Goal: Task Accomplishment & Management: Use online tool/utility

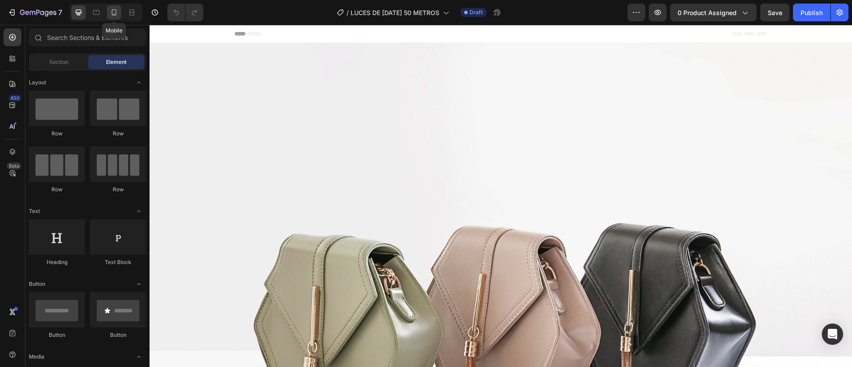
click at [117, 12] on icon at bounding box center [114, 12] width 9 height 9
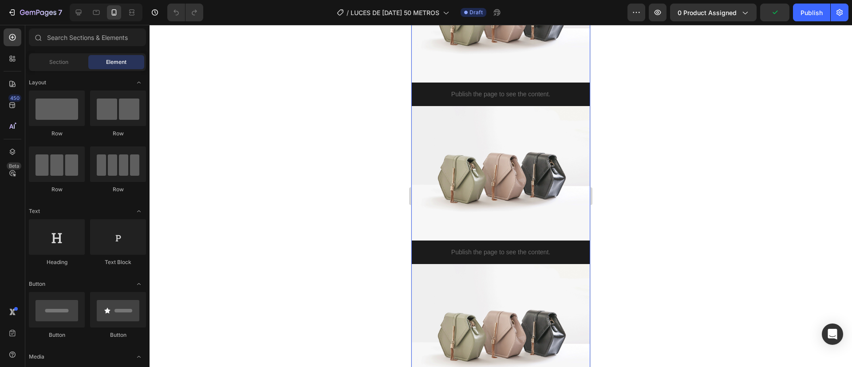
scroll to position [426, 0]
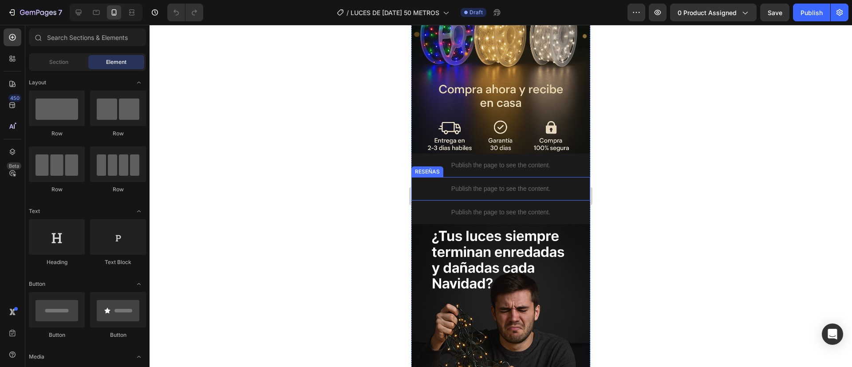
click at [475, 184] on p "Publish the page to see the content." at bounding box center [500, 188] width 179 height 9
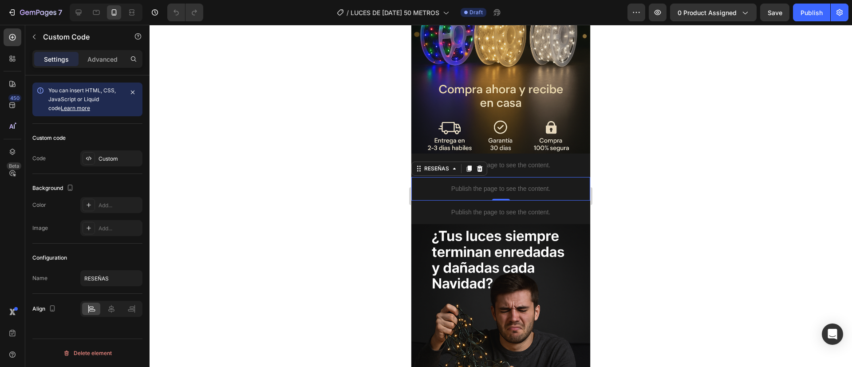
click at [475, 184] on p "Publish the page to see the content." at bounding box center [500, 188] width 179 height 9
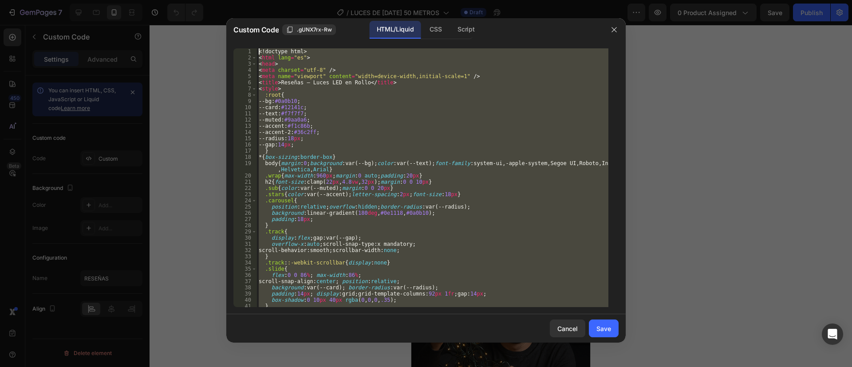
scroll to position [0, 0]
drag, startPoint x: 334, startPoint y: 295, endPoint x: 255, endPoint y: -6, distance: 310.6
click at [255, 0] on html "7 Version history / LUCES DE NAVIDAD 50 METROS Draft Preview 0 product assigned…" at bounding box center [426, 0] width 852 height 0
type textarea "<!doctype html> <html lang="es">"
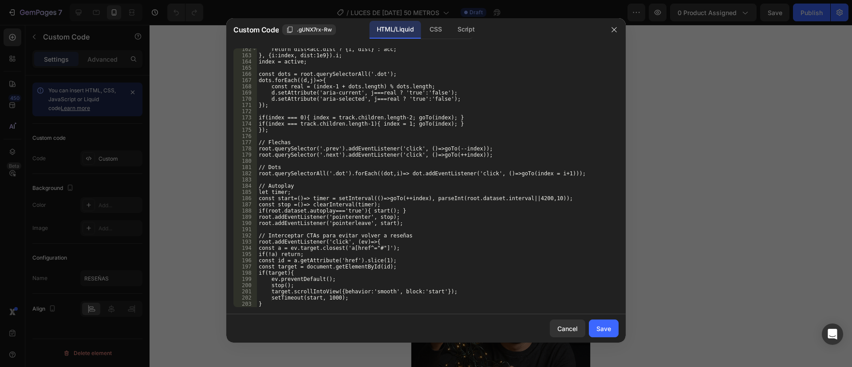
scroll to position [1077, 0]
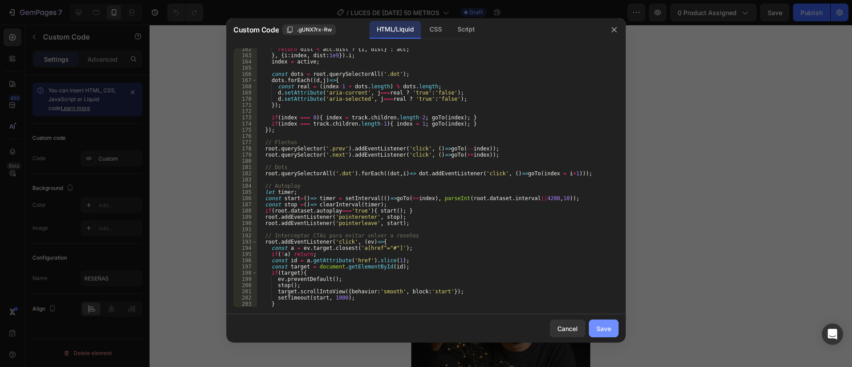
click at [611, 331] on button "Save" at bounding box center [604, 329] width 30 height 18
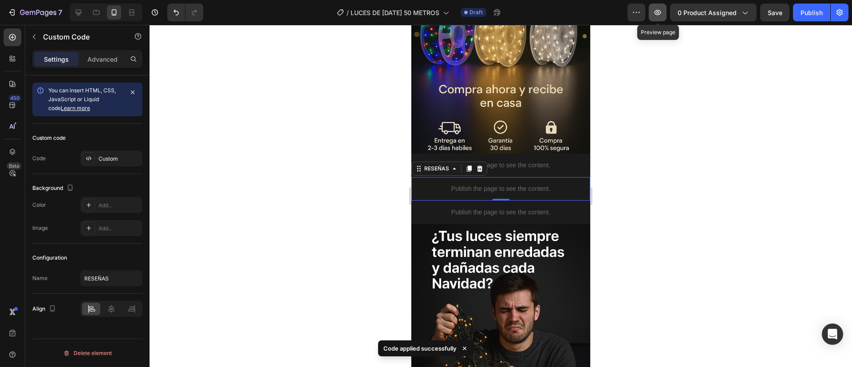
click at [656, 17] on button "button" at bounding box center [658, 13] width 18 height 18
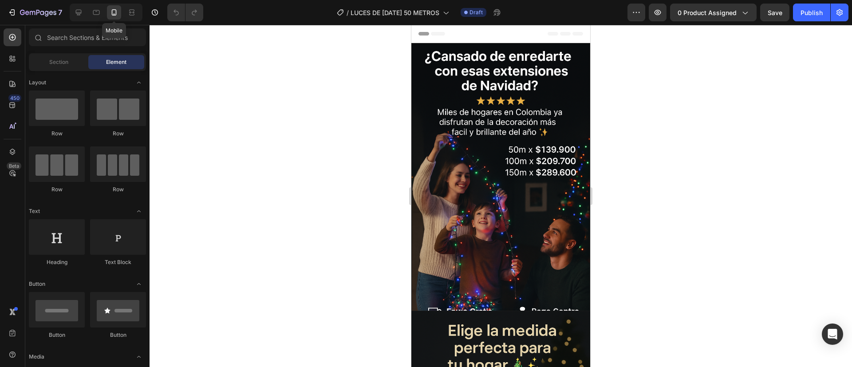
click at [113, 16] on icon at bounding box center [114, 12] width 9 height 9
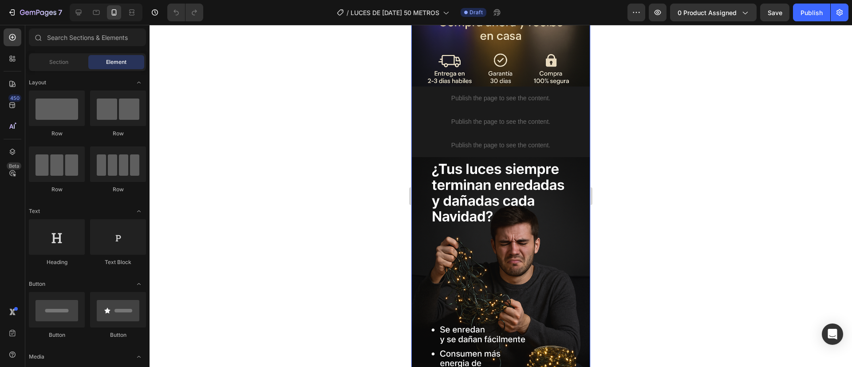
scroll to position [475, 0]
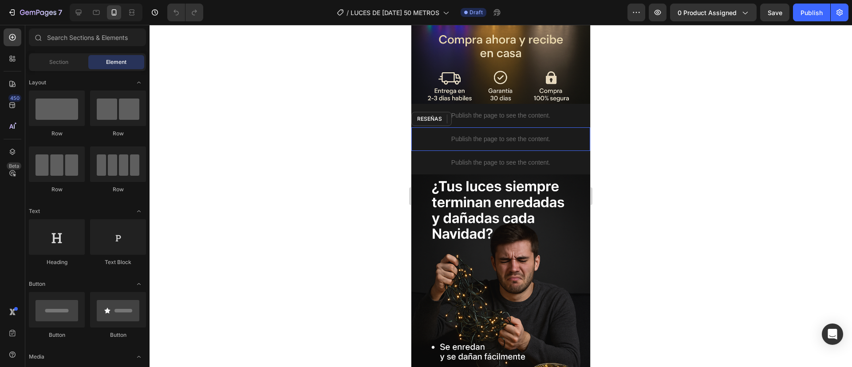
click at [502, 134] on p "Publish the page to see the content." at bounding box center [500, 138] width 179 height 9
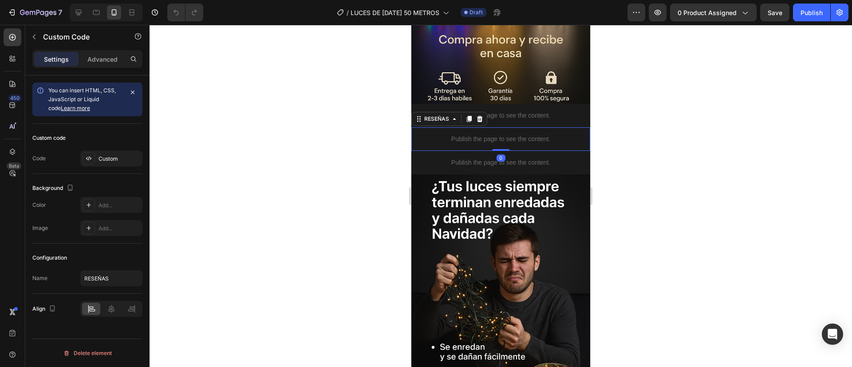
click at [502, 134] on p "Publish the page to see the content." at bounding box center [500, 138] width 179 height 9
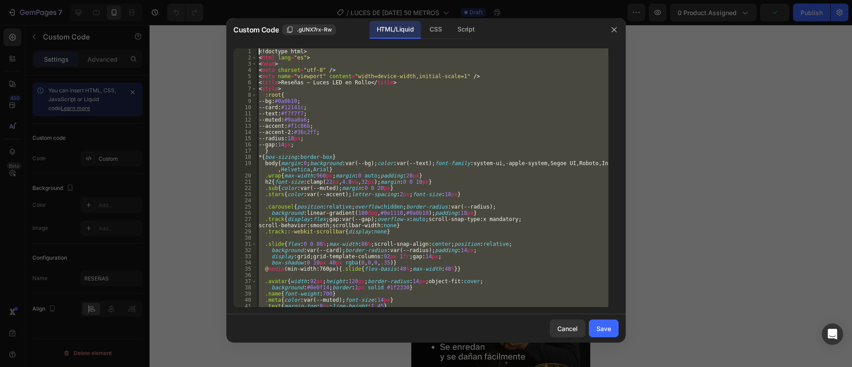
scroll to position [0, 0]
drag, startPoint x: 303, startPoint y: 296, endPoint x: 234, endPoint y: -1, distance: 304.7
click at [234, 0] on html "7 Version history / LUCES DE NAVIDAD 50 METROS Draft Preview 0 product assigned…" at bounding box center [426, 0] width 852 height 0
type textarea "<!doctype html> <html lang="es">"
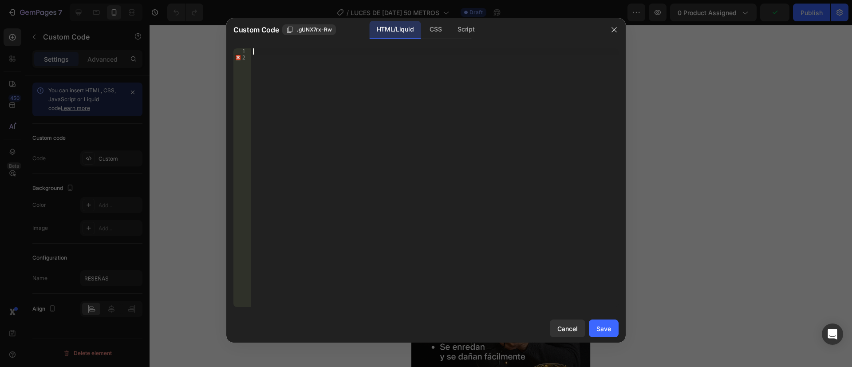
scroll to position [1288, 0]
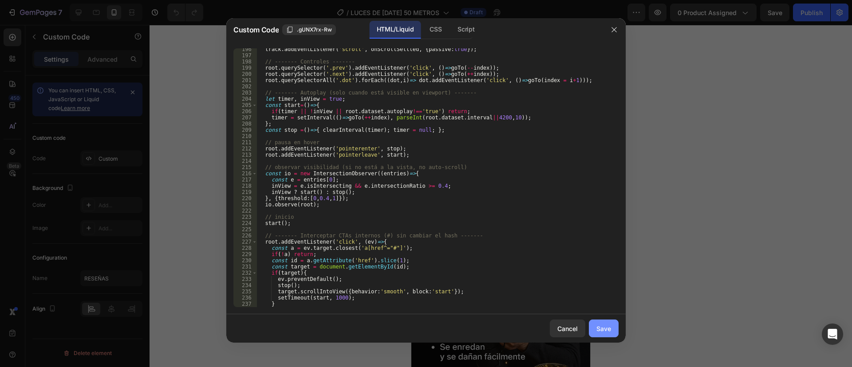
click at [604, 324] on div "Save" at bounding box center [603, 328] width 15 height 9
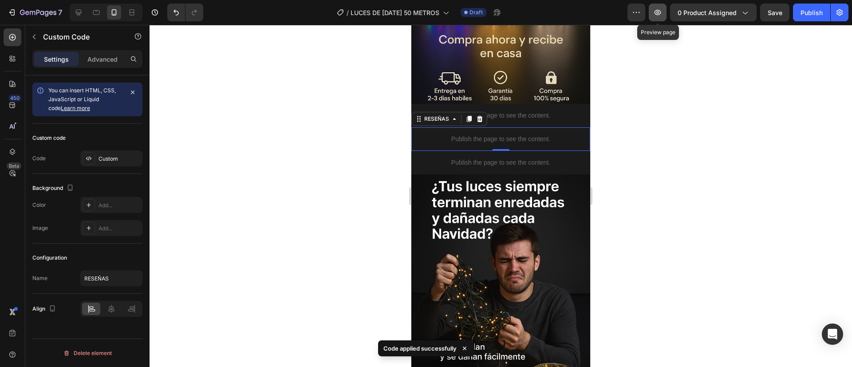
click at [659, 10] on icon "button" at bounding box center [658, 12] width 7 height 5
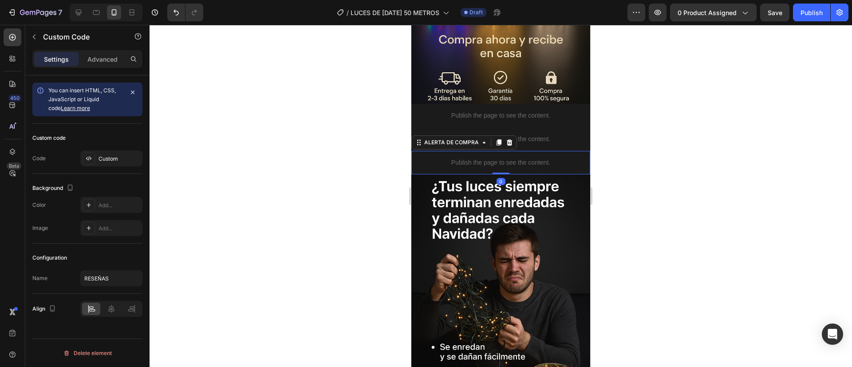
click at [478, 158] on p "Publish the page to see the content." at bounding box center [500, 162] width 179 height 9
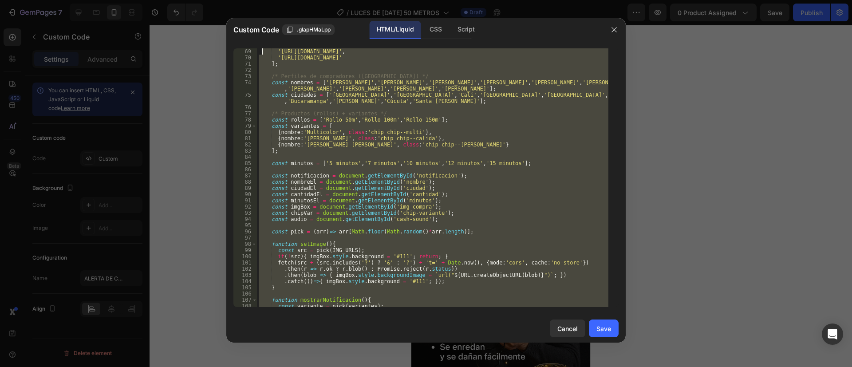
scroll to position [0, 0]
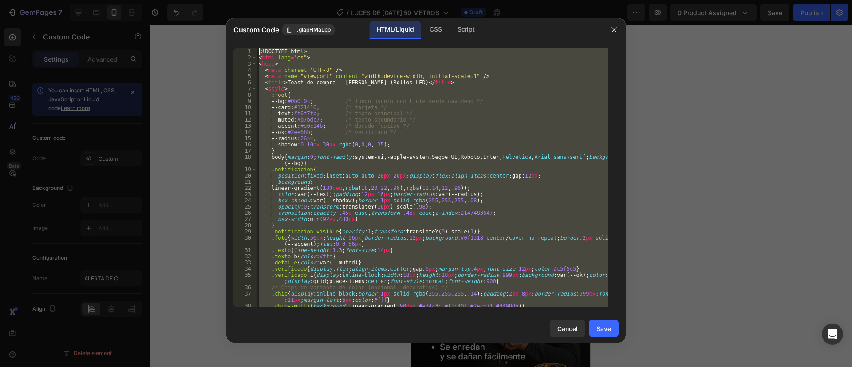
drag, startPoint x: 375, startPoint y: 289, endPoint x: 260, endPoint y: 3, distance: 307.9
click at [260, 3] on div "Custom Code .glapHMaLpp HTML/Liquid CSS Script </html> 1 2 3 4 5 6 7 8 9 10 11 …" at bounding box center [426, 183] width 852 height 367
click at [355, 136] on div "<! DOCTYPE html > < html lang = "es" > < head > < meta charset = "UTF-8" /> < m…" at bounding box center [432, 177] width 351 height 259
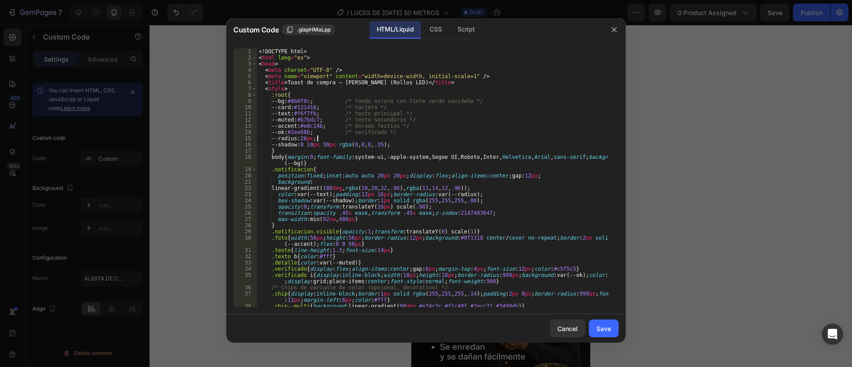
click at [355, 136] on div "<! DOCTYPE html > < html lang = "es" > < head > < meta charset = "UTF-8" /> < m…" at bounding box center [432, 183] width 351 height 271
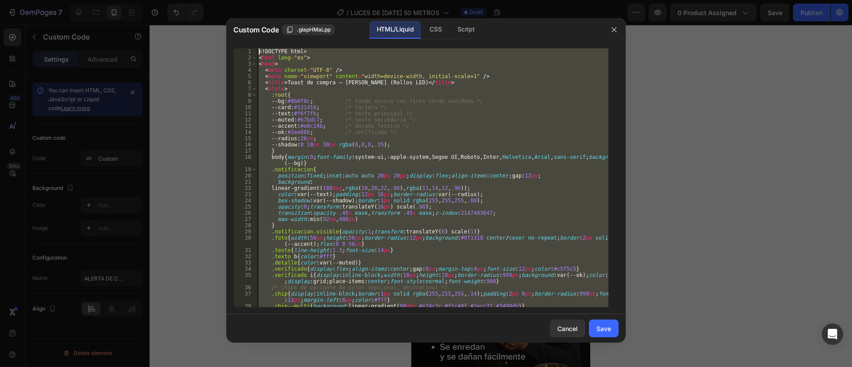
drag, startPoint x: 307, startPoint y: 292, endPoint x: 300, endPoint y: -67, distance: 358.2
click at [300, 0] on html "7 Version history / LUCES DE NAVIDAD 50 METROS Draft Preview 0 product assigned…" at bounding box center [426, 0] width 852 height 0
type textarea "<!DOCTYPE html> <html lang="es">"
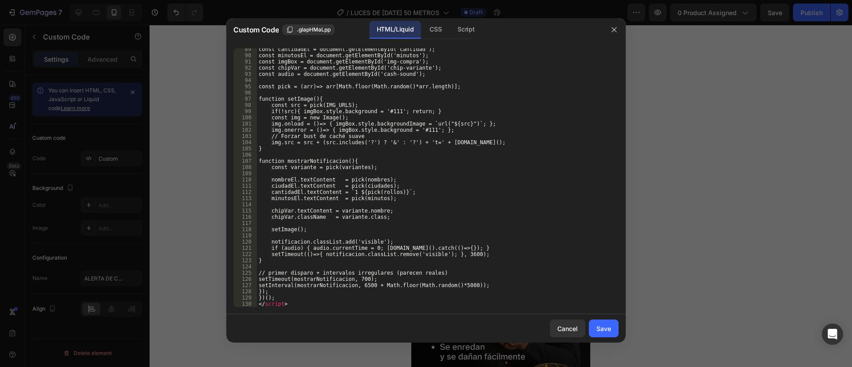
scroll to position [605, 0]
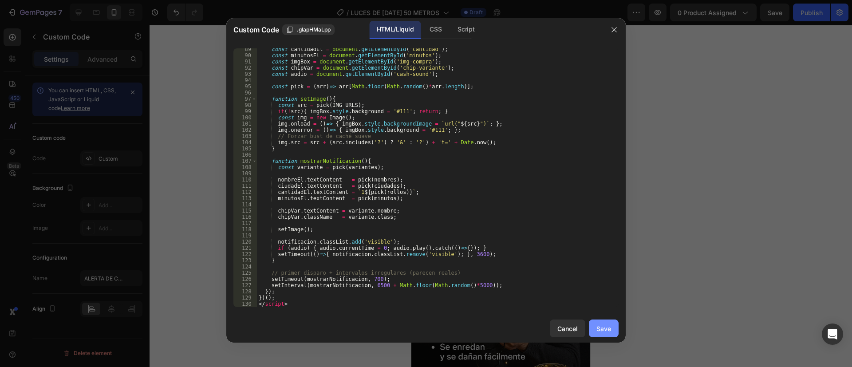
click at [595, 326] on button "Save" at bounding box center [604, 329] width 30 height 18
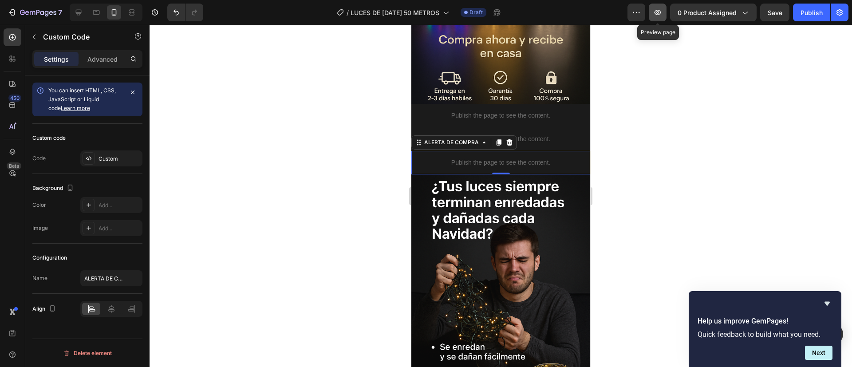
click at [659, 12] on icon "button" at bounding box center [657, 12] width 9 height 9
click at [50, 18] on button "7" at bounding box center [35, 13] width 63 height 18
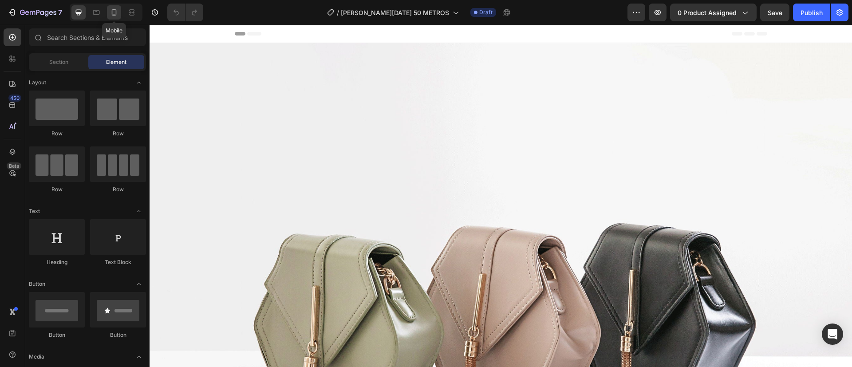
click at [111, 15] on icon at bounding box center [114, 12] width 9 height 9
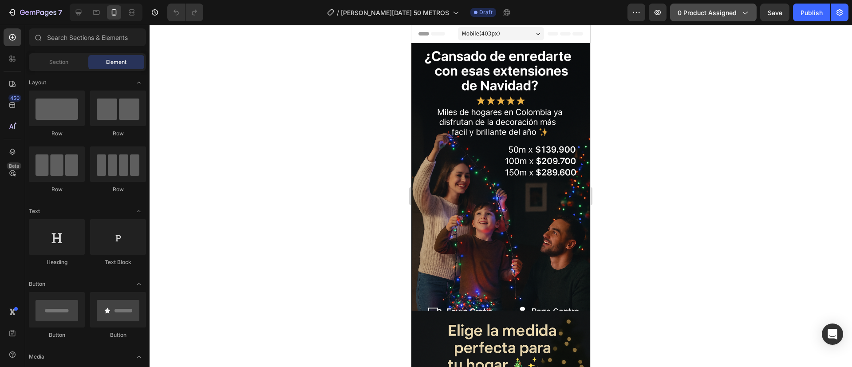
click at [737, 18] on button "0 product assigned" at bounding box center [713, 13] width 87 height 18
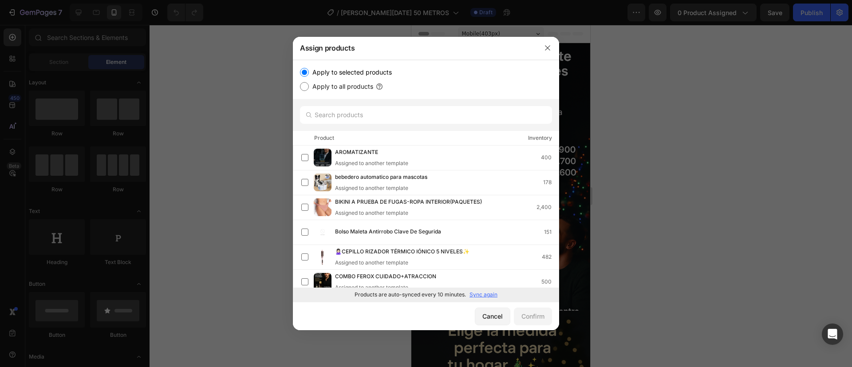
click at [482, 288] on div "Products are auto-synced every 10 minutes. Sync again" at bounding box center [426, 295] width 266 height 14
click at [483, 292] on p "Sync again" at bounding box center [484, 295] width 28 height 8
click at [442, 116] on input "text" at bounding box center [426, 115] width 252 height 18
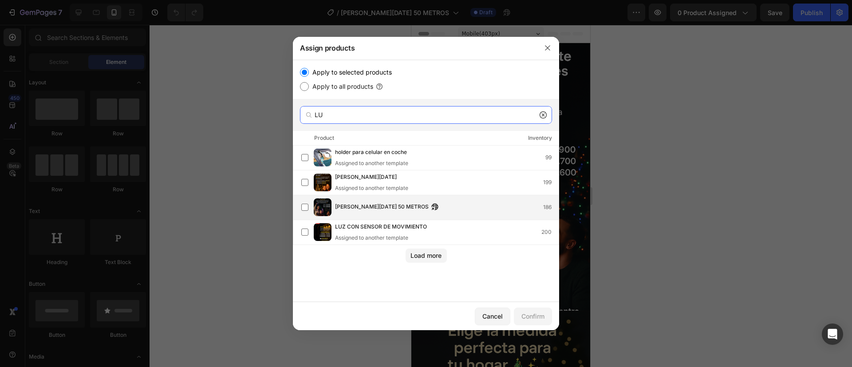
type input "LU"
click at [415, 200] on div "[PERSON_NAME][DATE] 50 METROS 186" at bounding box center [429, 207] width 257 height 18
click at [528, 312] on div "Confirm" at bounding box center [532, 316] width 23 height 9
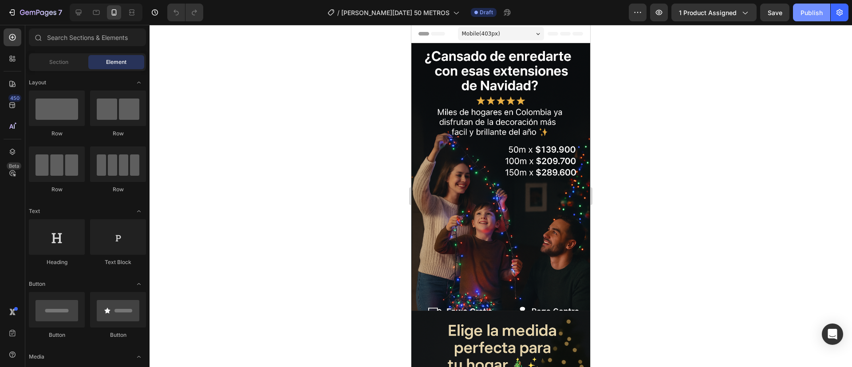
click at [820, 10] on div "Publish" at bounding box center [812, 12] width 22 height 9
